Goal: Task Accomplishment & Management: Complete application form

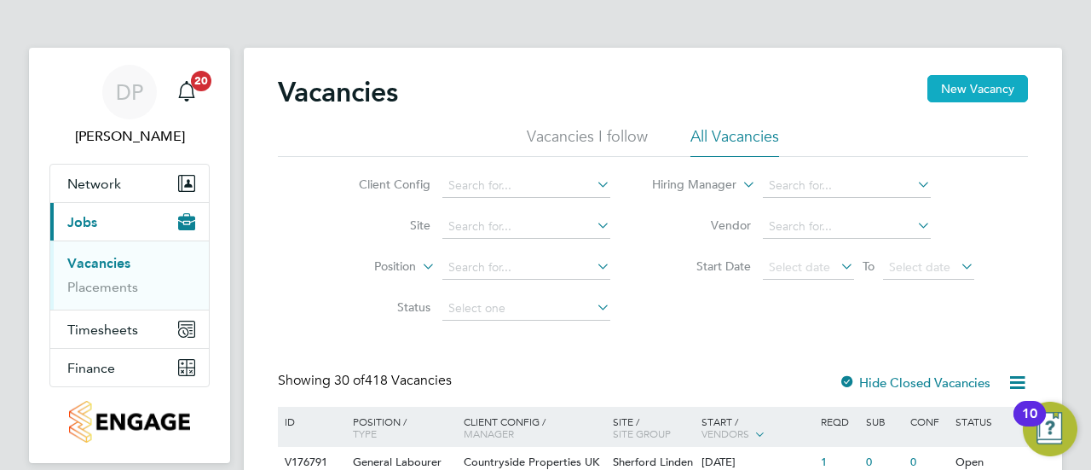
click at [952, 84] on button "New Vacancy" at bounding box center [978, 88] width 101 height 27
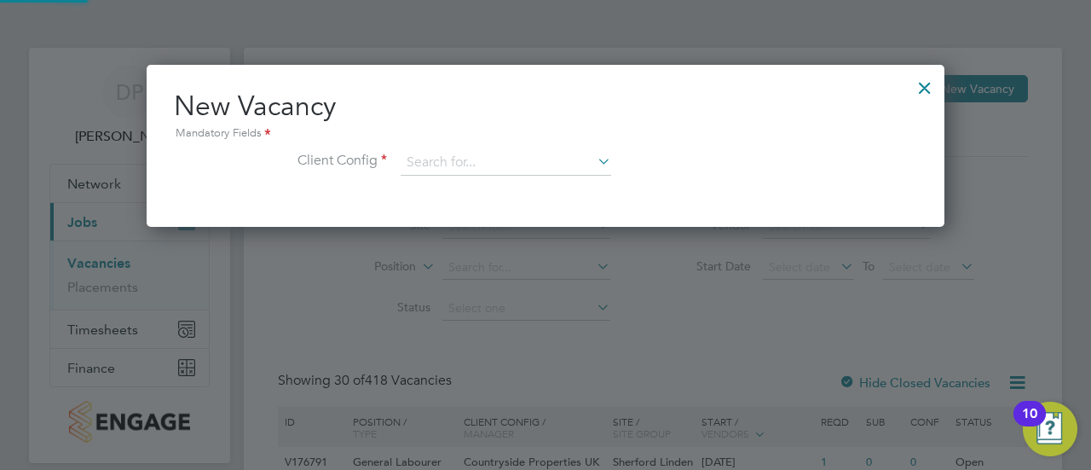
scroll to position [161, 798]
click at [529, 159] on input at bounding box center [506, 163] width 211 height 26
click at [563, 374] on li "Countryside Properties UK Ltd" at bounding box center [619, 371] width 437 height 23
type input "Countryside Properties UK Ltd"
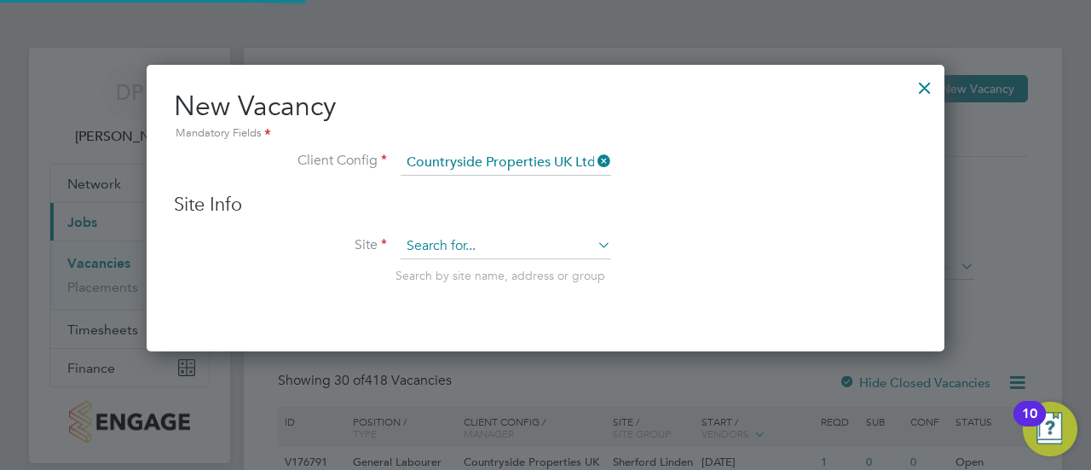
scroll to position [286, 798]
click at [506, 239] on input at bounding box center [506, 247] width 211 height 26
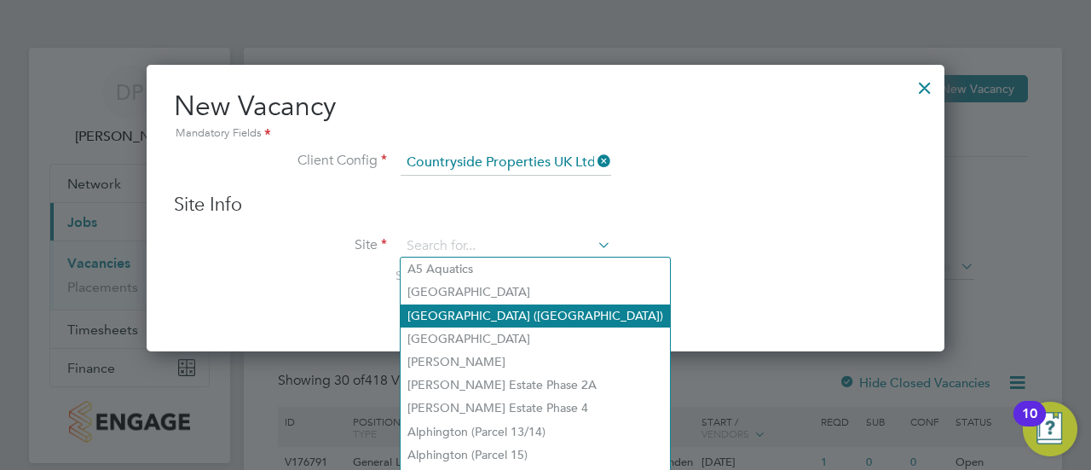
scroll to position [85, 0]
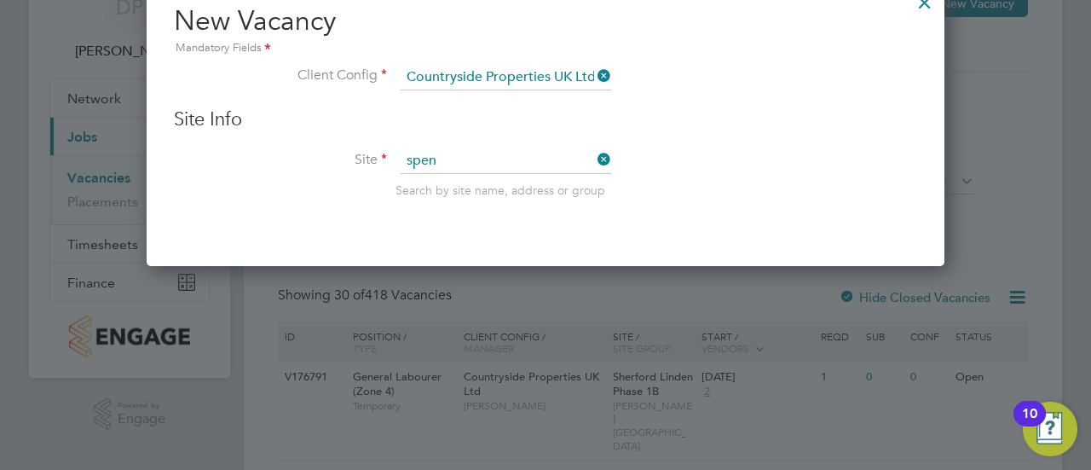
click at [507, 226] on li "Spen cers Park" at bounding box center [554, 229] width 307 height 23
type input "[GEOGRAPHIC_DATA]"
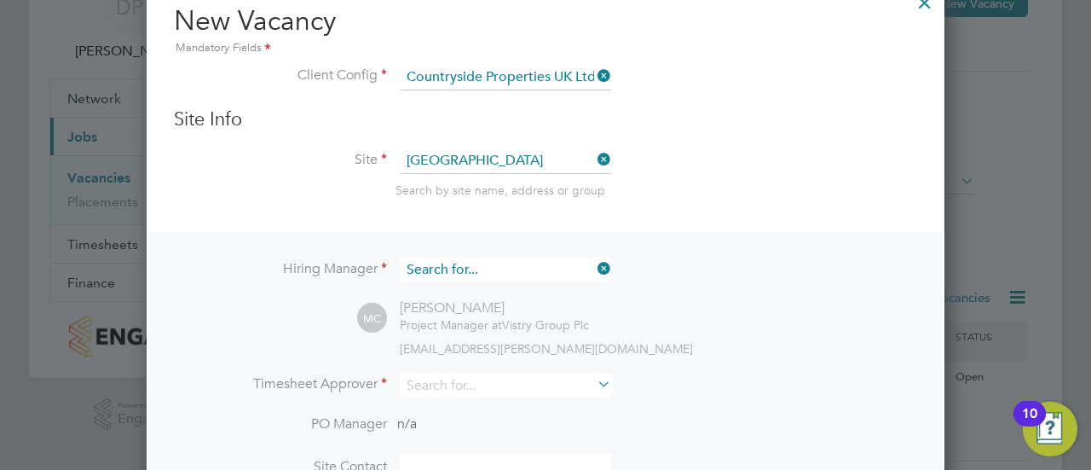
click at [526, 258] on input at bounding box center [506, 270] width 211 height 25
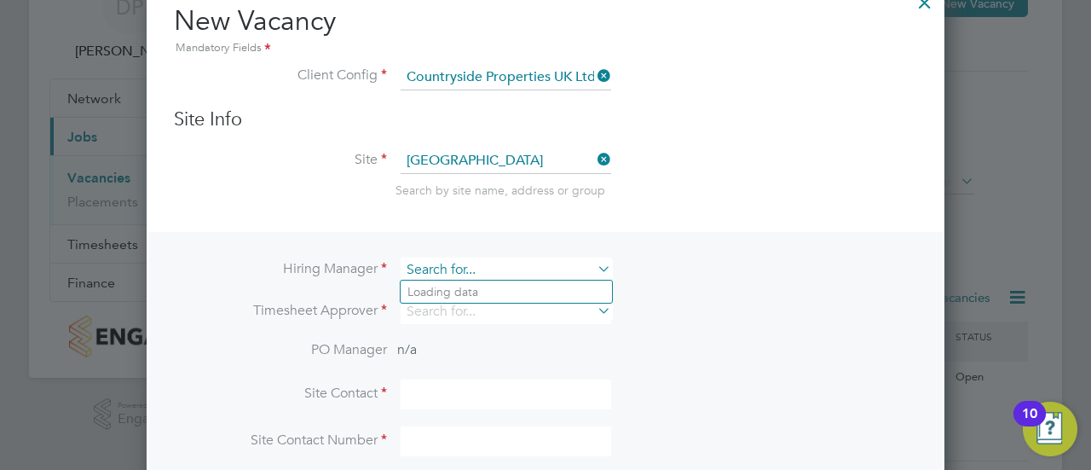
scroll to position [634, 798]
click at [526, 258] on input at bounding box center [506, 270] width 211 height 25
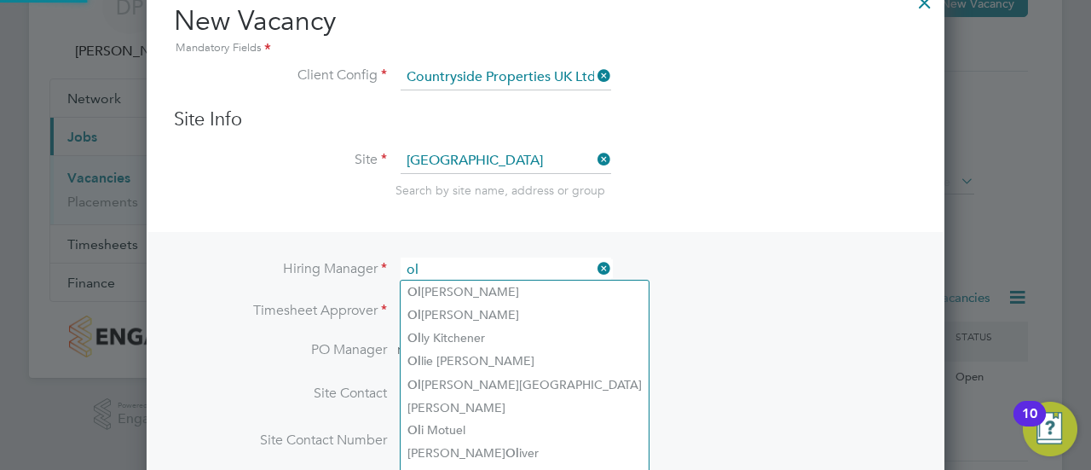
type input "o"
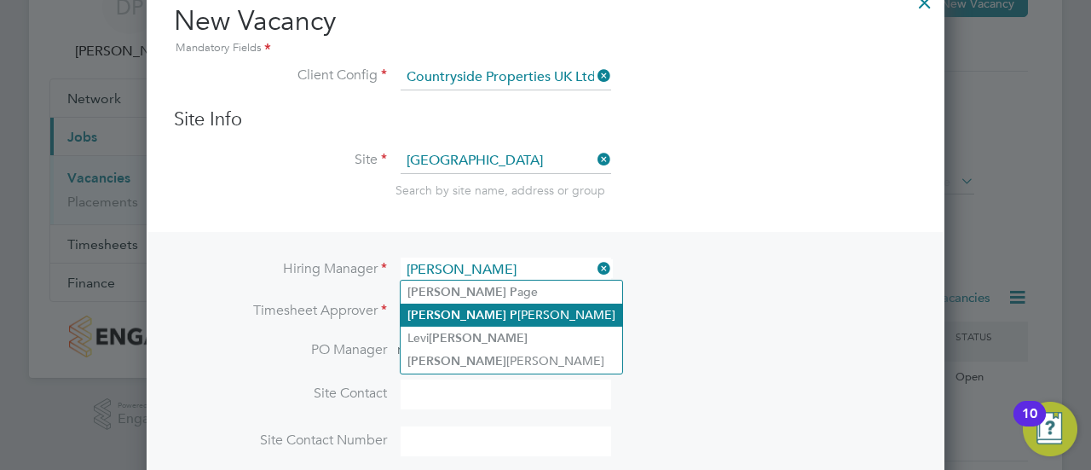
click at [510, 315] on b "P" at bounding box center [514, 315] width 8 height 14
type input "[PERSON_NAME]"
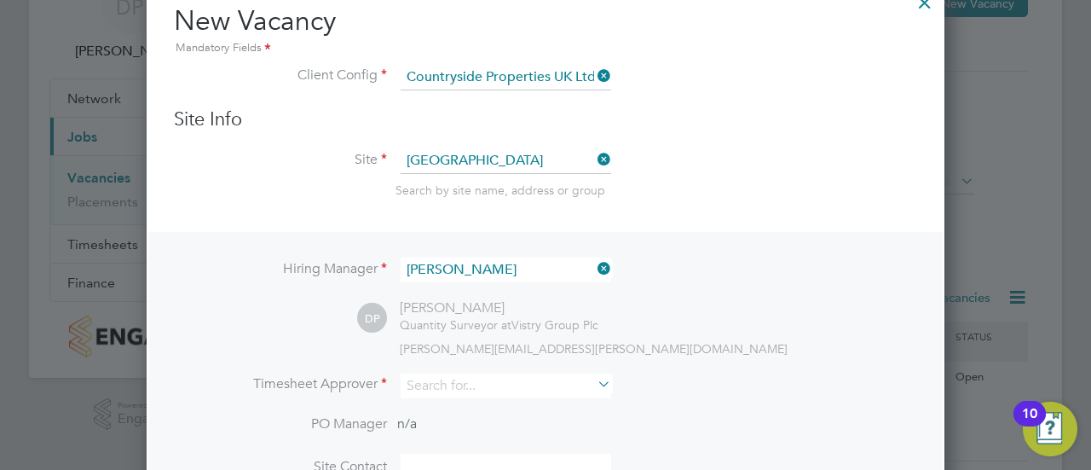
scroll to position [709, 798]
click at [476, 382] on input at bounding box center [506, 385] width 211 height 25
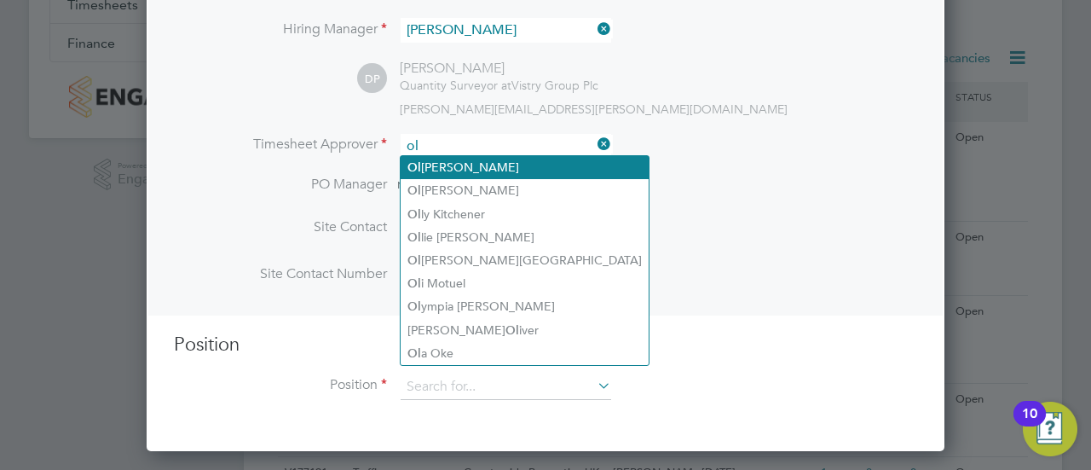
scroll to position [323, 0]
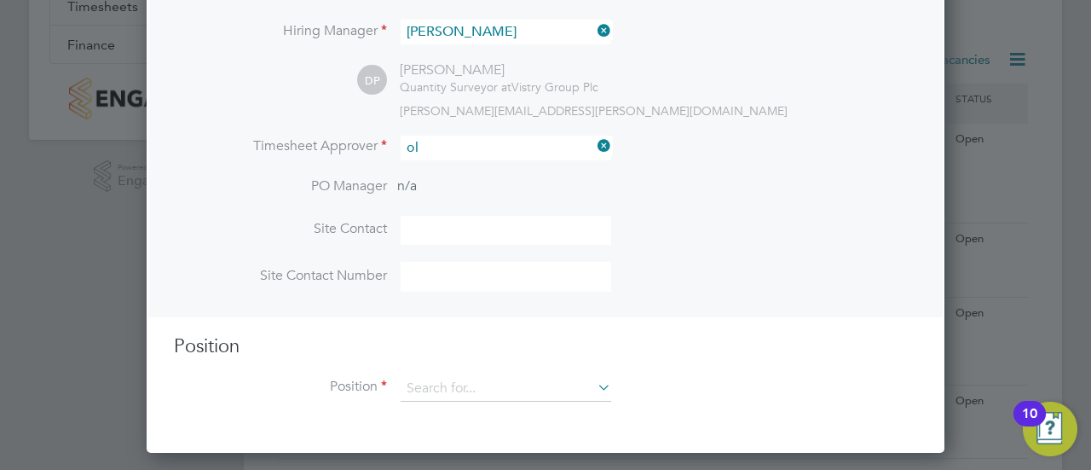
click at [462, 357] on li "Ol a Oke" at bounding box center [525, 355] width 248 height 23
type input "[PERSON_NAME]"
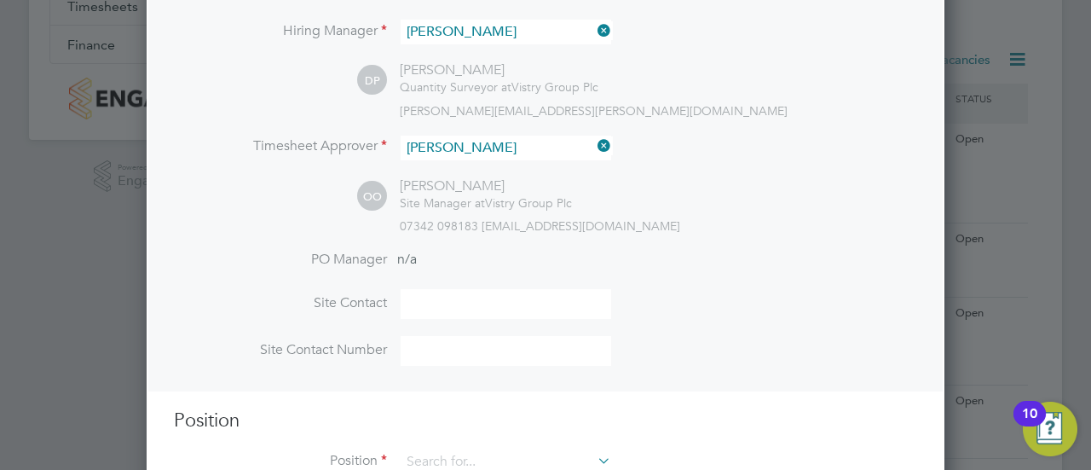
click at [447, 294] on input at bounding box center [506, 304] width 211 height 30
type input "[PERSON_NAME]"
click at [497, 338] on input at bounding box center [506, 351] width 211 height 30
type input "07436 031 093"
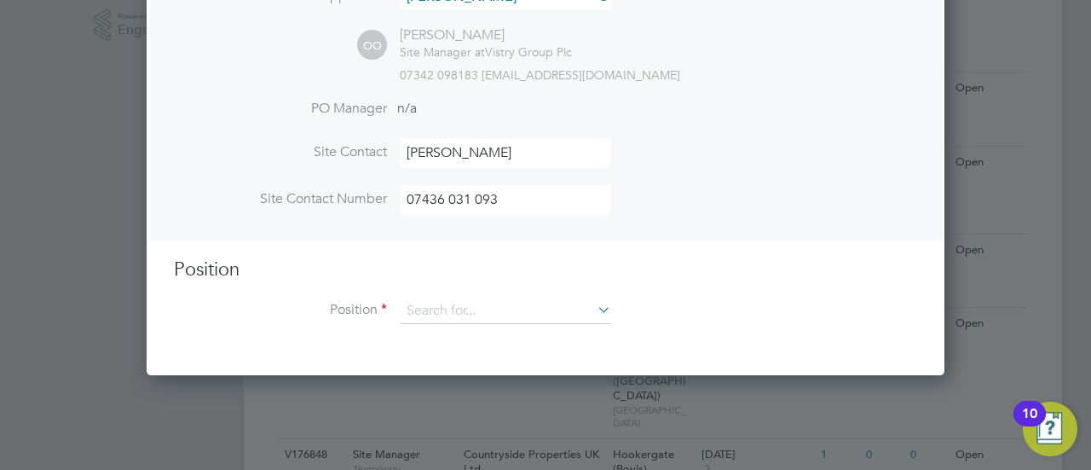
scroll to position [473, 0]
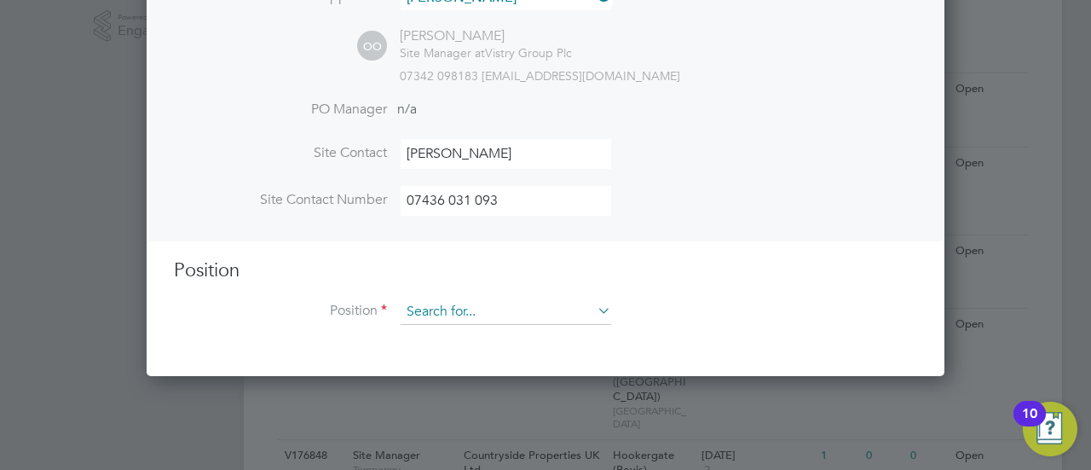
click at [440, 317] on input at bounding box center [506, 312] width 211 height 26
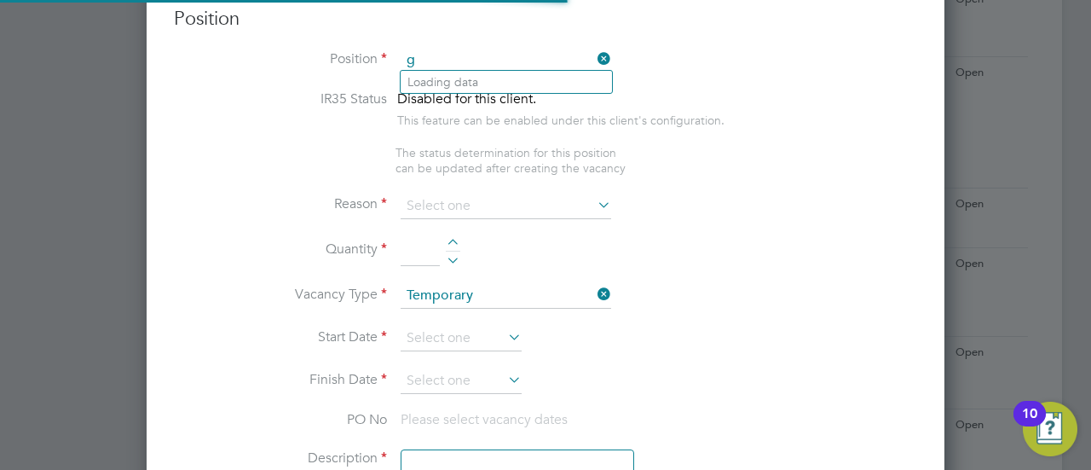
scroll to position [2428, 798]
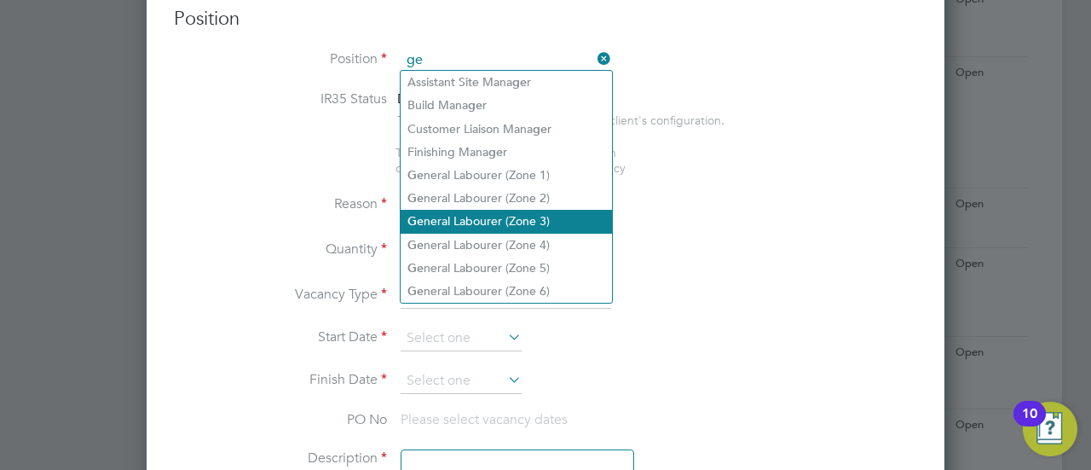
click at [502, 217] on li "[PERSON_NAME] Labourer (Zone 3)" at bounding box center [506, 221] width 211 height 23
type input "General Labourer (Zone 3)"
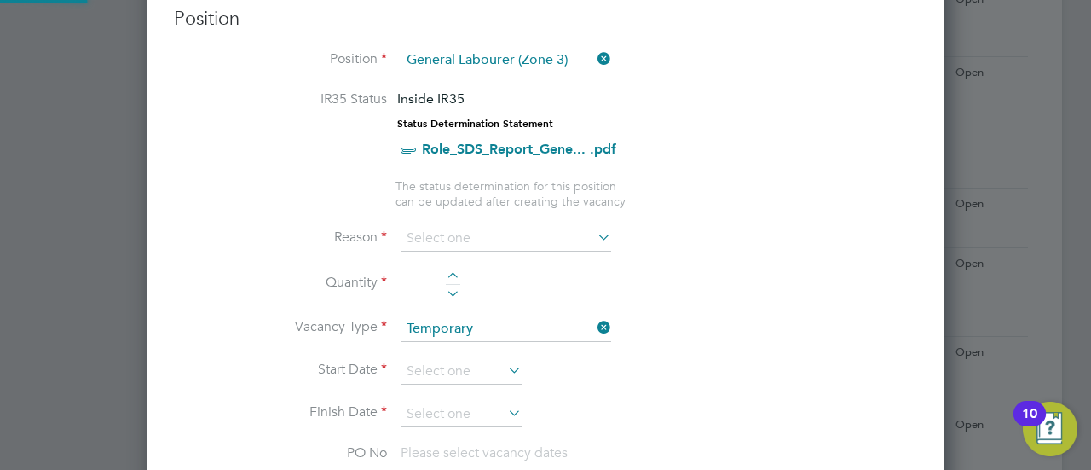
type textarea "- General labouring duties - Supporting the trades on site - Moving materials a…"
click at [468, 236] on input at bounding box center [506, 239] width 211 height 26
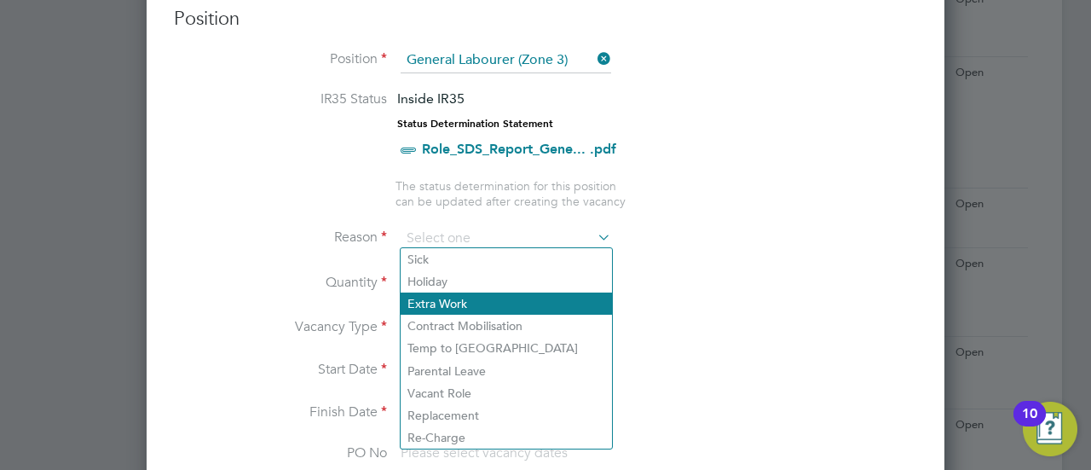
click at [474, 310] on li "Extra Work" at bounding box center [506, 303] width 211 height 22
type input "Extra Work"
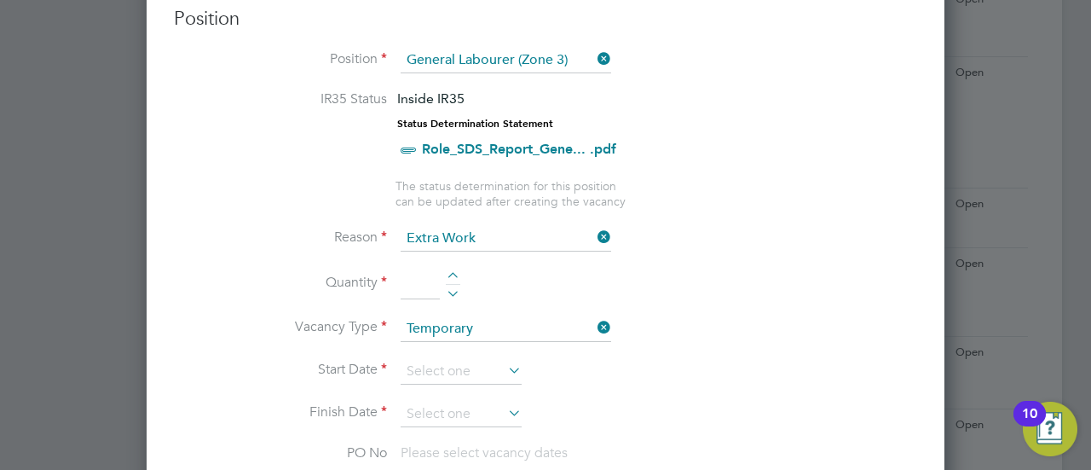
click at [453, 273] on div at bounding box center [453, 278] width 14 height 12
type input "1"
click at [460, 365] on input at bounding box center [461, 372] width 121 height 26
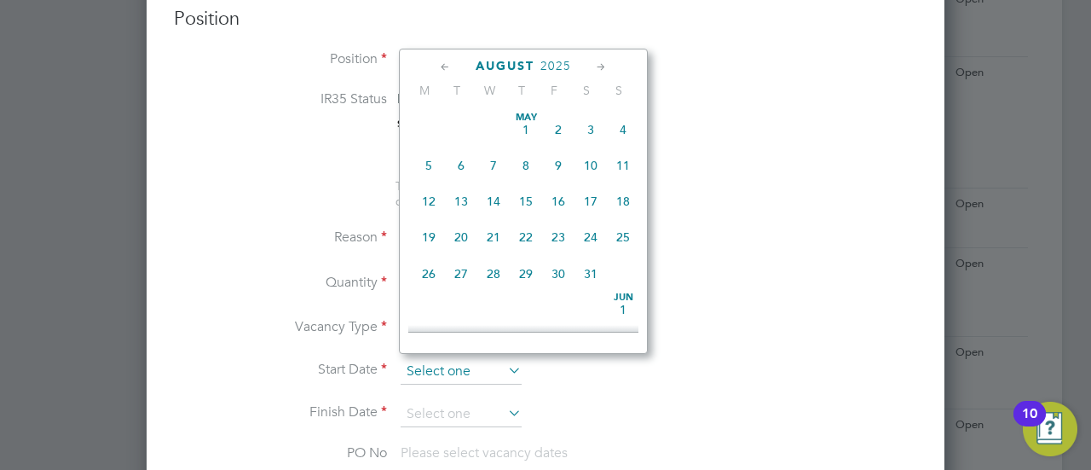
scroll to position [585, 0]
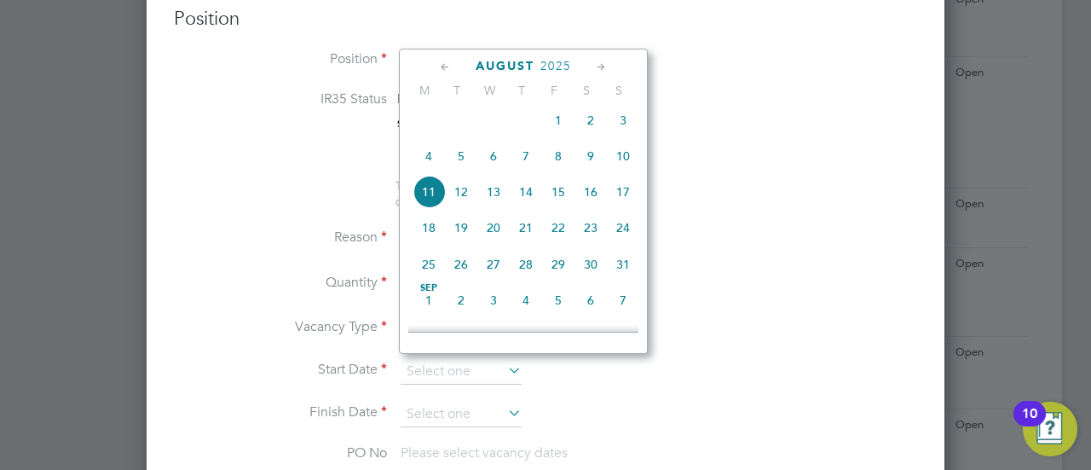
click at [462, 199] on span "12" at bounding box center [461, 192] width 32 height 32
type input "[DATE]"
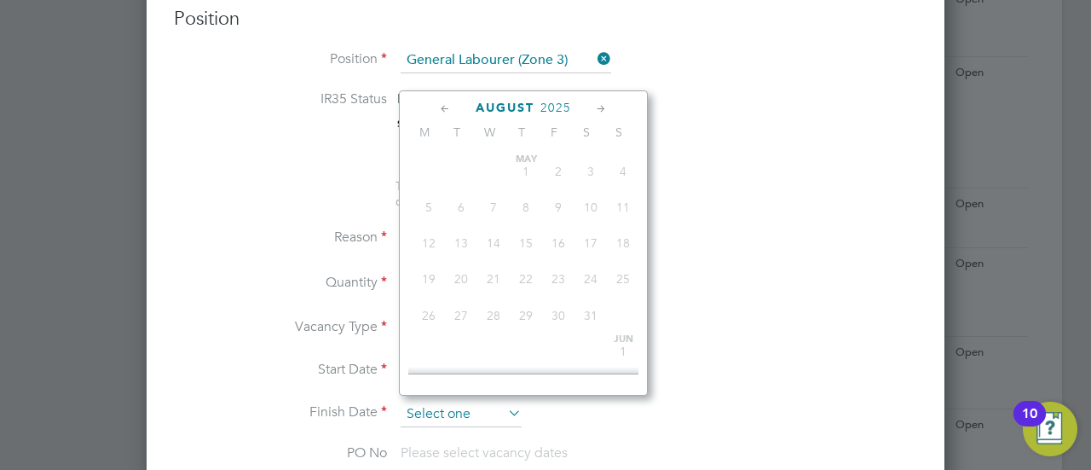
click at [512, 402] on input at bounding box center [461, 415] width 121 height 26
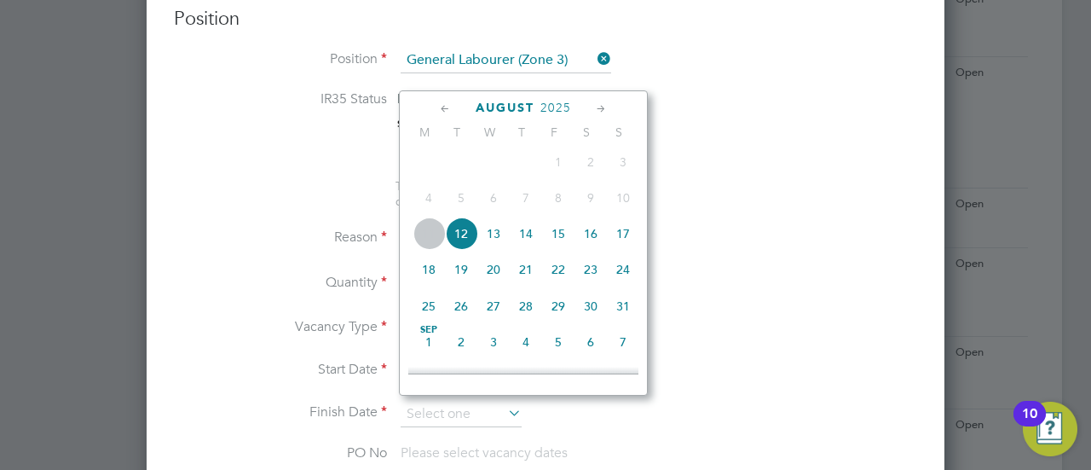
click at [564, 245] on span "15" at bounding box center [558, 233] width 32 height 32
type input "[DATE]"
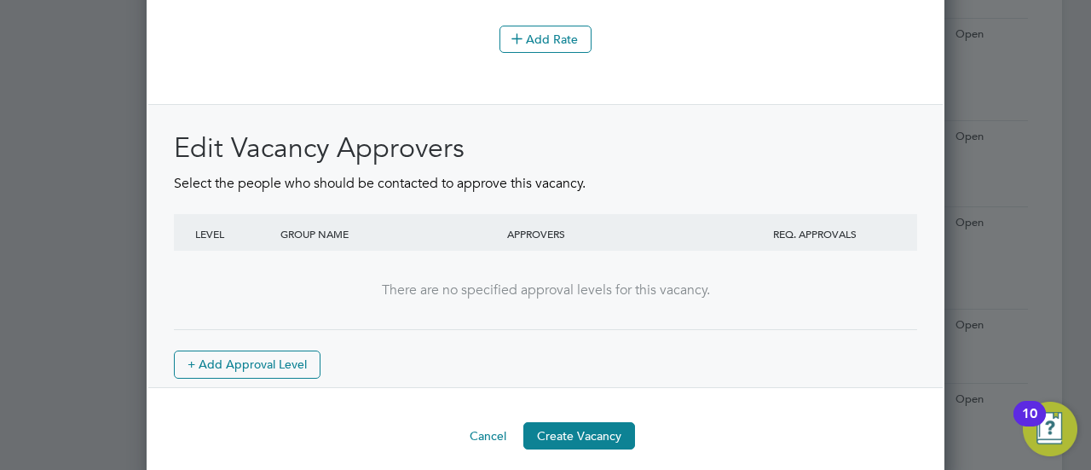
scroll to position [2142, 0]
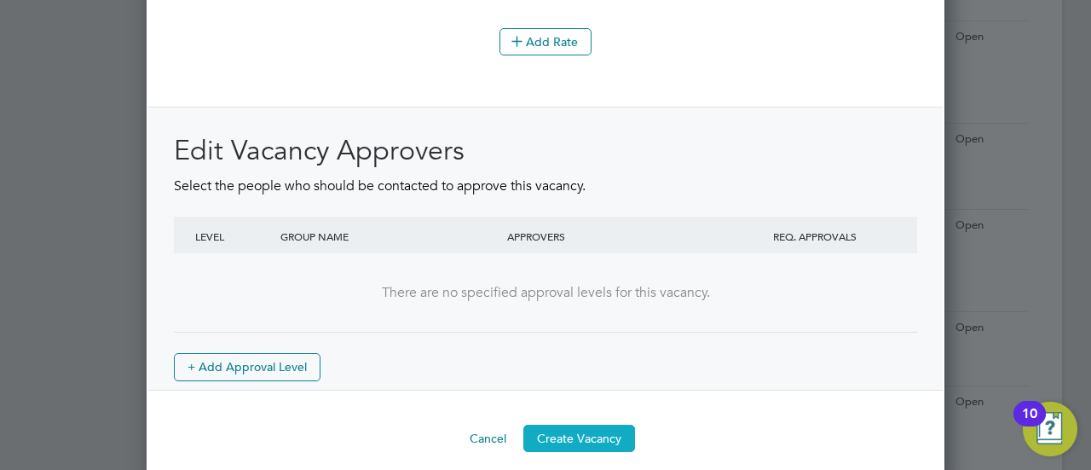
click at [578, 425] on button "Create Vacancy" at bounding box center [580, 438] width 112 height 27
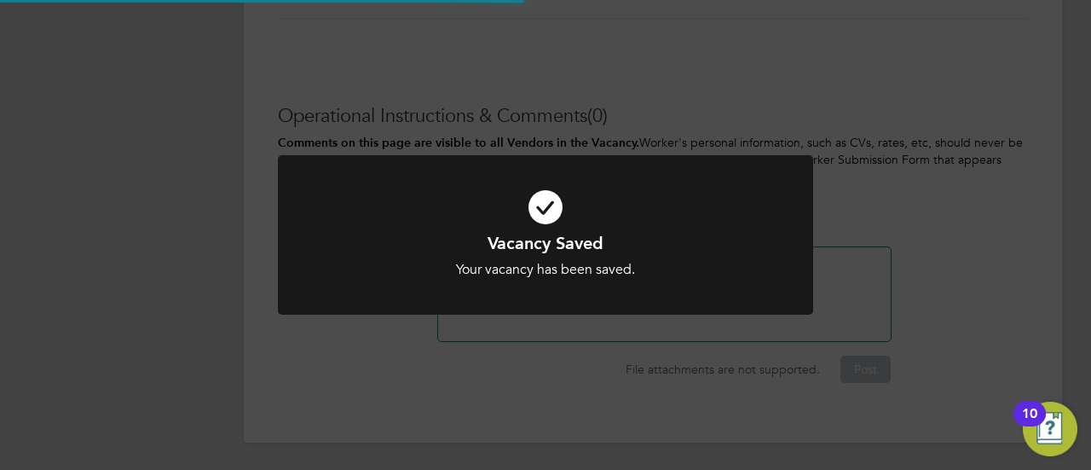
click at [692, 125] on div "Vacancy Saved Your vacancy has been saved. Cancel Okay" at bounding box center [545, 235] width 1091 height 470
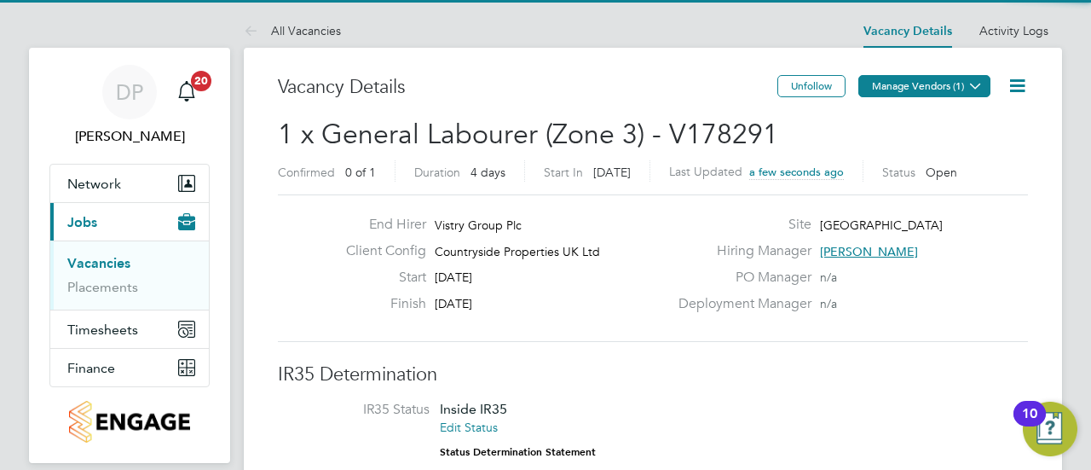
click at [894, 78] on button "Manage Vendors (1)" at bounding box center [925, 86] width 132 height 22
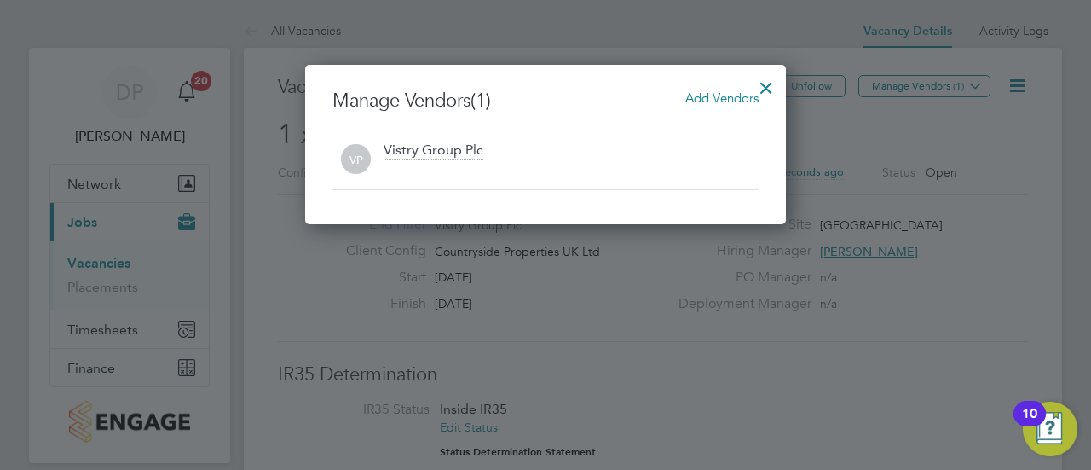
click at [732, 98] on span "Add Vendors" at bounding box center [722, 98] width 73 height 16
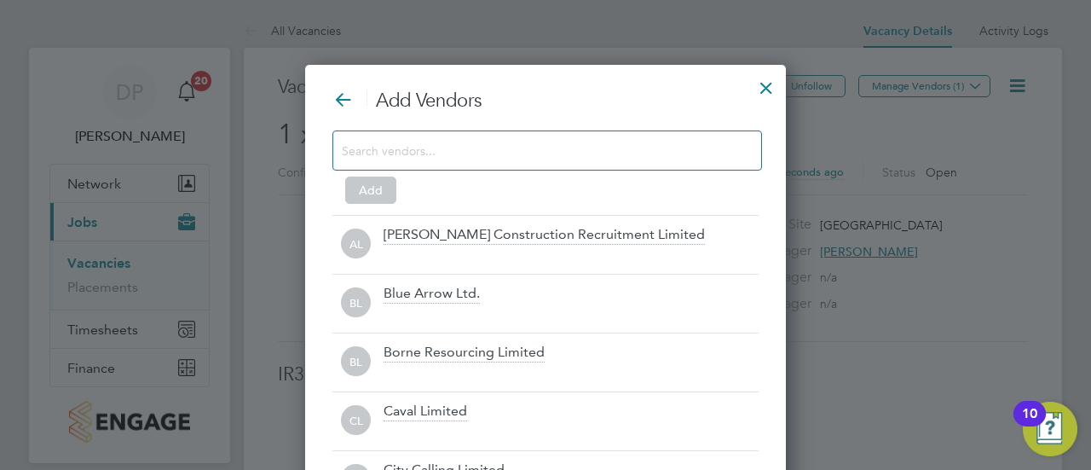
click at [462, 156] on input at bounding box center [534, 150] width 384 height 22
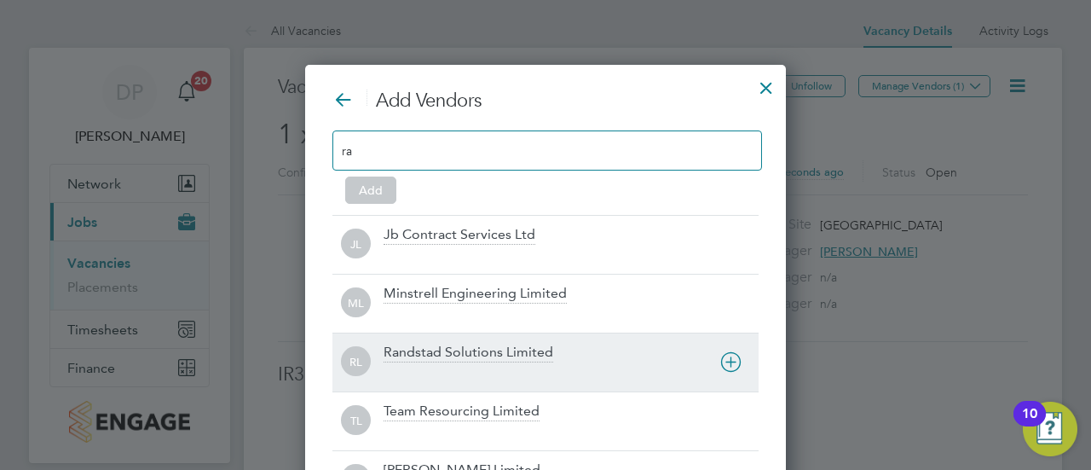
type input "ra"
click at [487, 348] on div "Randstad Solutions Limited" at bounding box center [469, 353] width 170 height 19
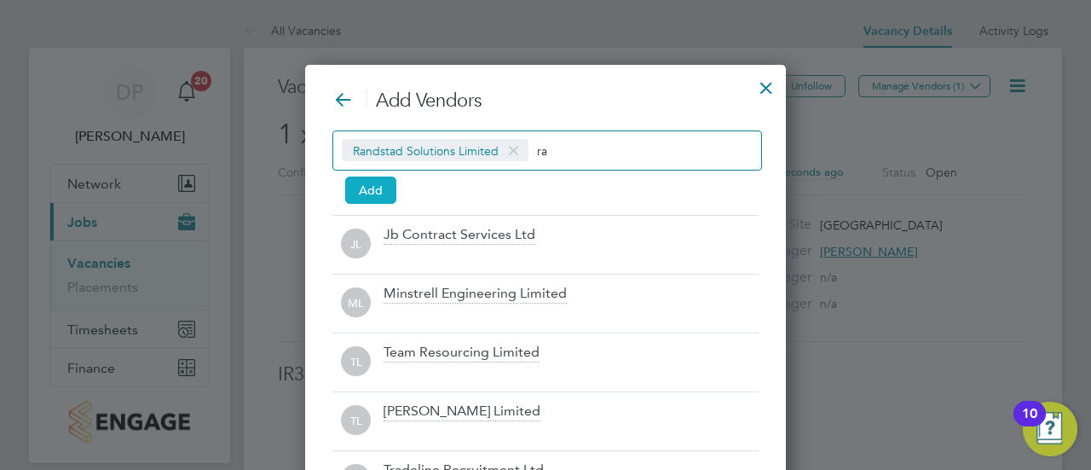
click at [391, 199] on button "Add" at bounding box center [370, 190] width 51 height 27
